Goal: Subscribe to service/newsletter

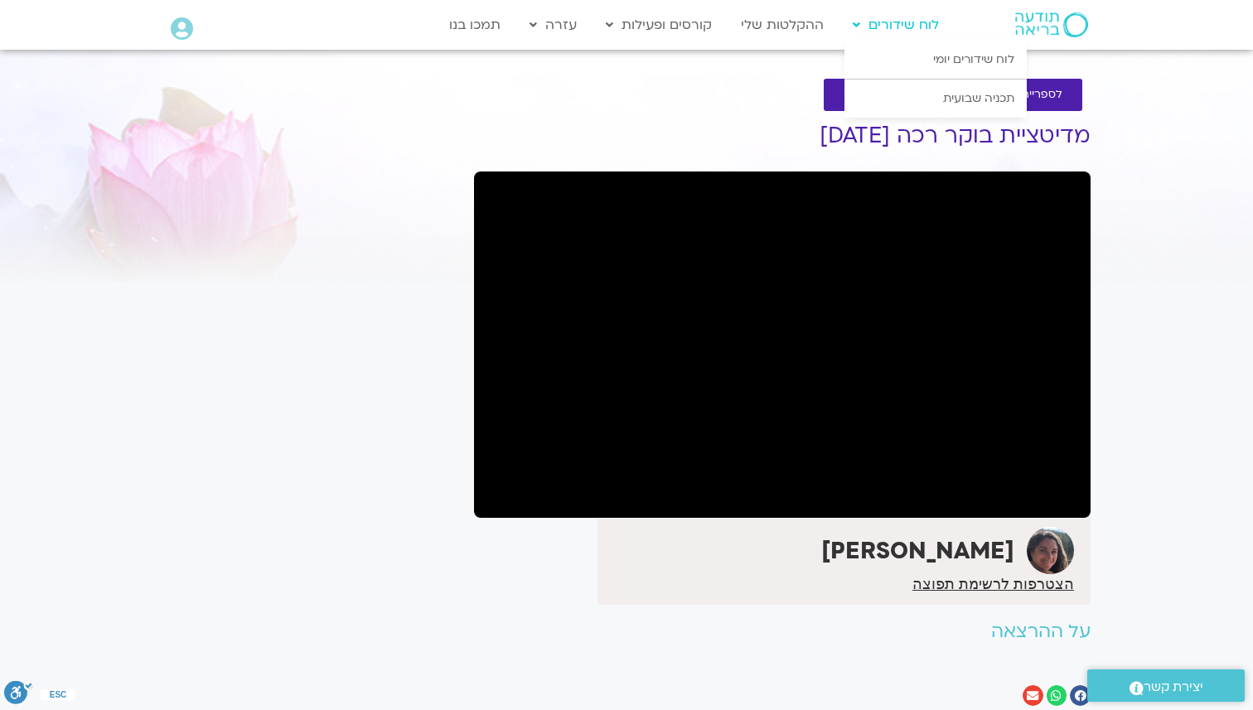
click at [916, 21] on link "לוח שידורים" at bounding box center [896, 24] width 103 height 31
click at [936, 27] on link "לוח שידורים" at bounding box center [896, 24] width 103 height 31
click at [173, 299] on div "It seems we can't find what you're looking for. It seems we can't find what you…" at bounding box center [310, 413] width 312 height 636
click at [966, 587] on span "הצטרפות לרשימת תפוצה" at bounding box center [994, 584] width 162 height 15
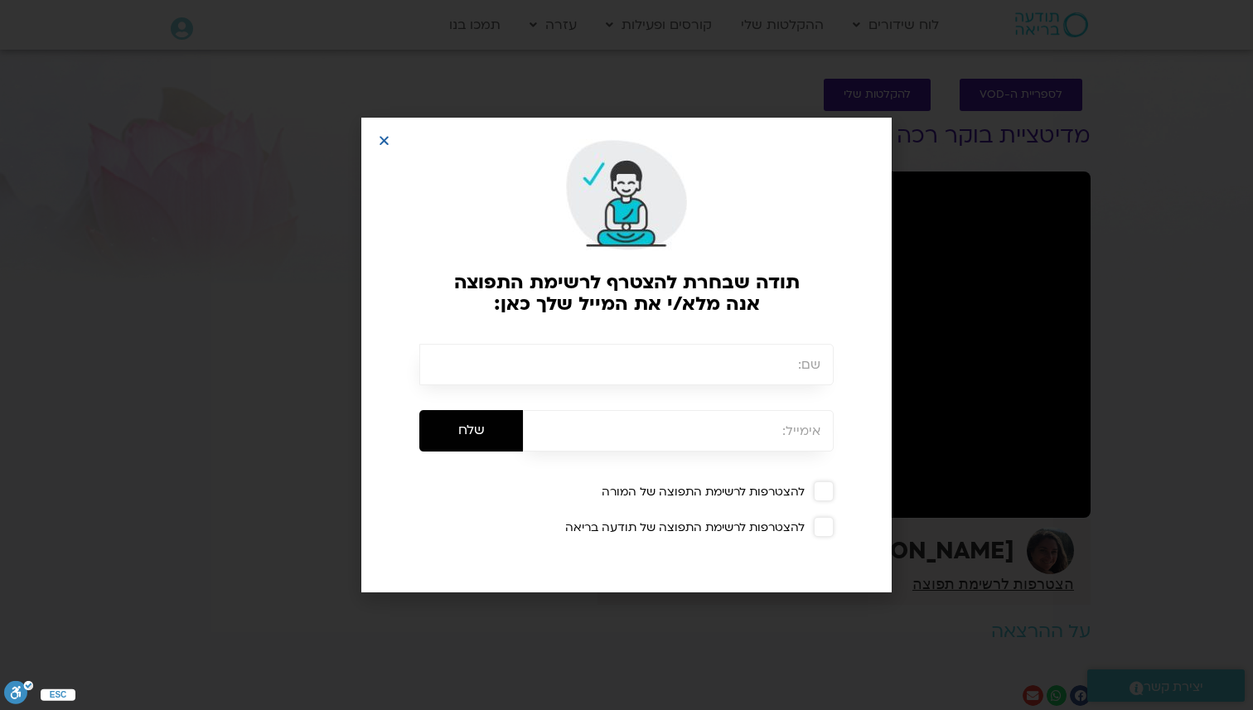
click at [730, 377] on input "text" at bounding box center [626, 364] width 414 height 41
type input "גלדיס"
drag, startPoint x: 797, startPoint y: 429, endPoint x: 736, endPoint y: 428, distance: 60.5
click at [736, 428] on input "email" at bounding box center [678, 430] width 311 height 41
type input "[EMAIL_ADDRESS][DOMAIN_NAME]"
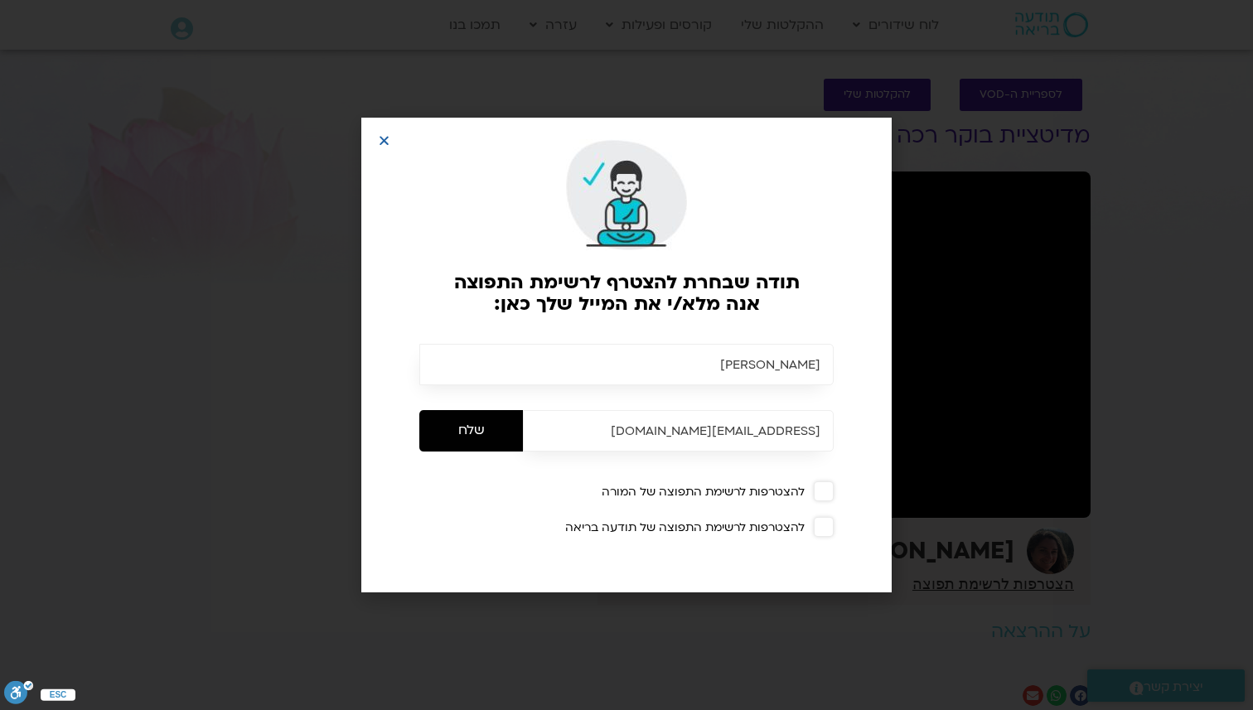
click at [829, 495] on span at bounding box center [824, 492] width 20 height 20
click at [475, 438] on input "שלח" at bounding box center [471, 430] width 104 height 41
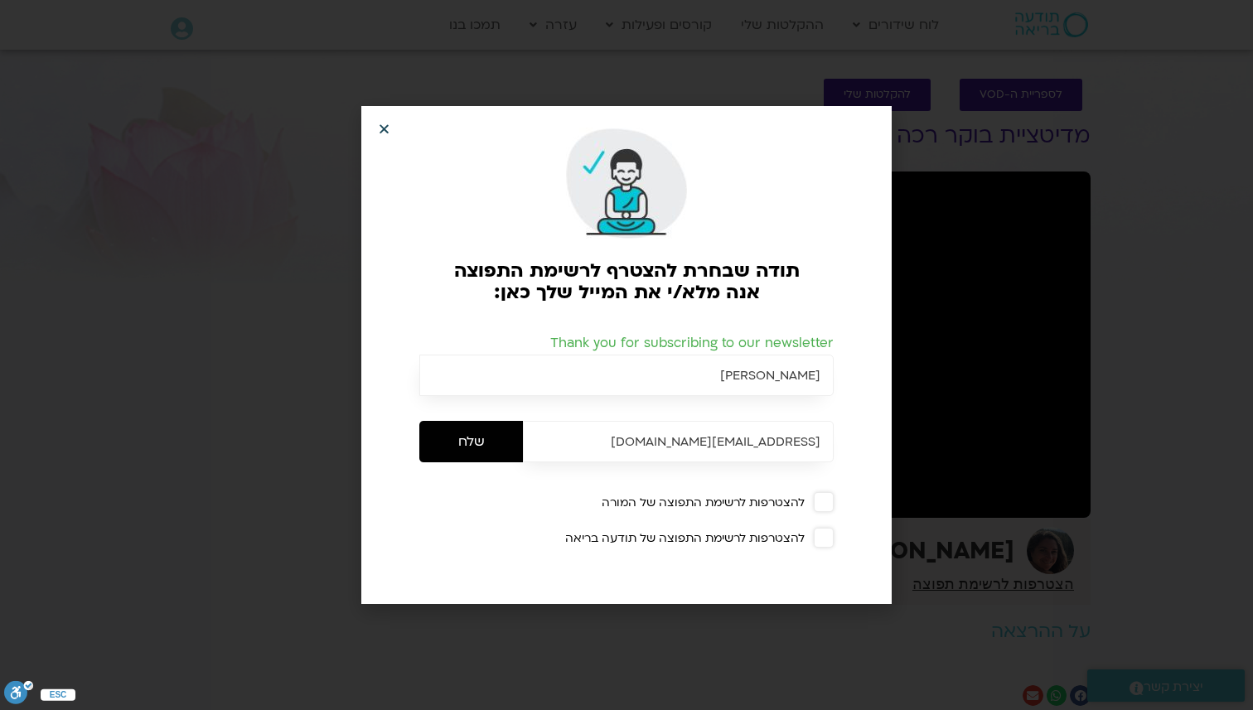
click at [381, 128] on icon "Close" at bounding box center [384, 129] width 12 height 12
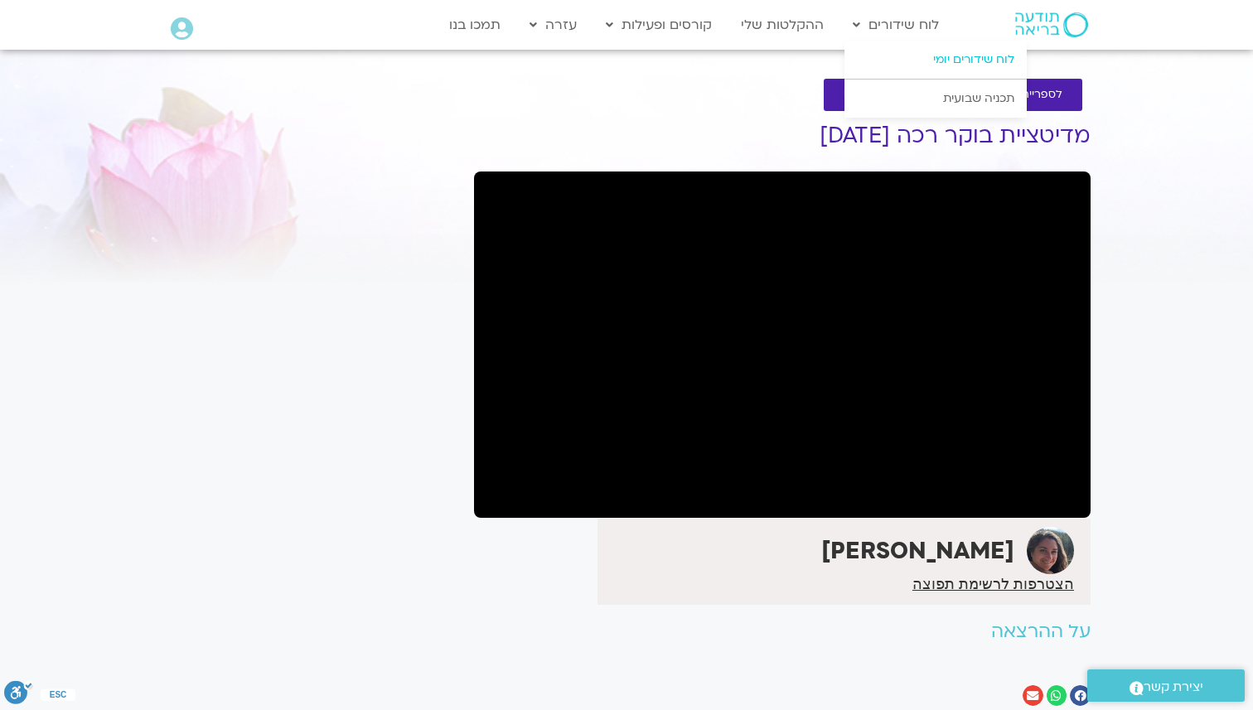
click at [964, 55] on link "לוח שידורים יומי" at bounding box center [936, 60] width 182 height 38
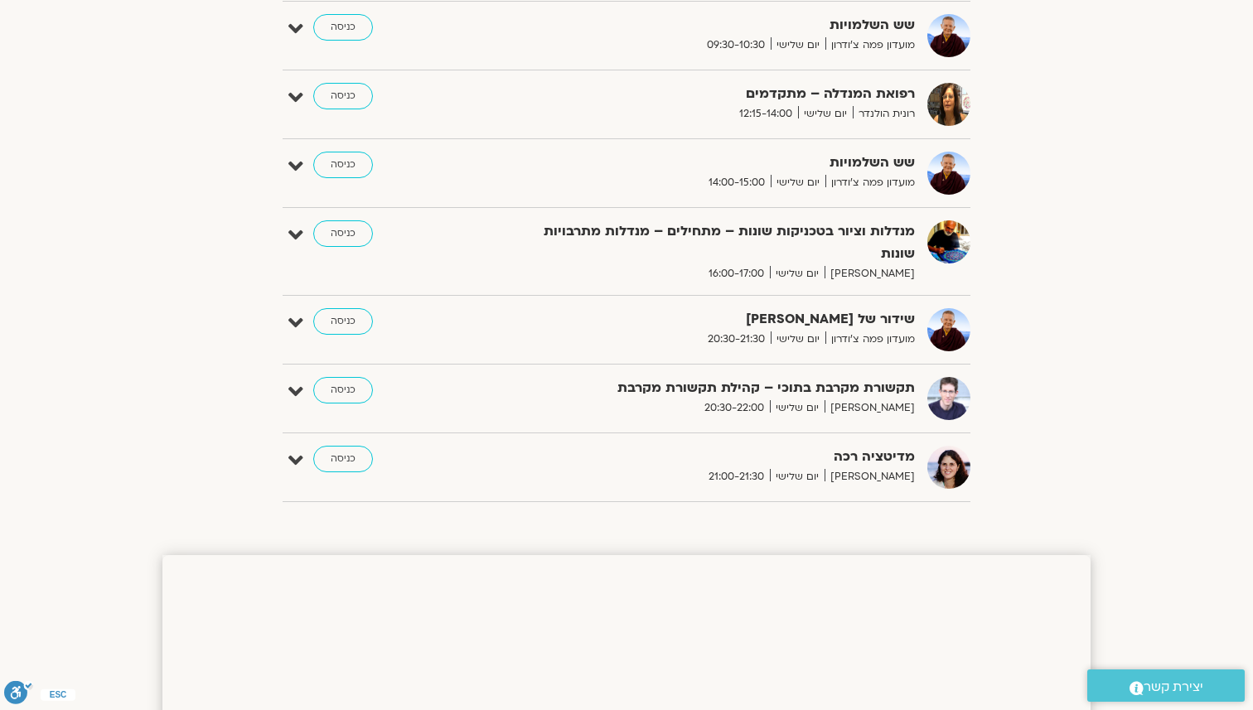
scroll to position [858, 0]
